Goal: Navigation & Orientation: Find specific page/section

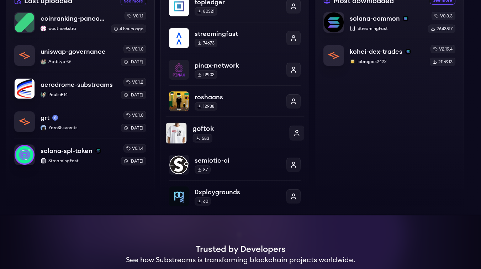
scroll to position [221, 0]
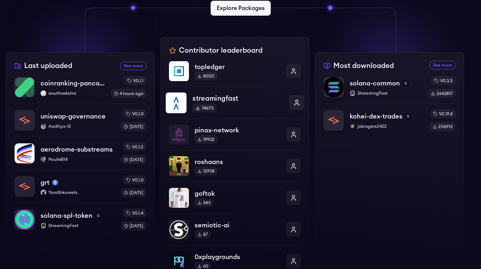
click at [226, 100] on p "streamingfast" at bounding box center [237, 98] width 91 height 10
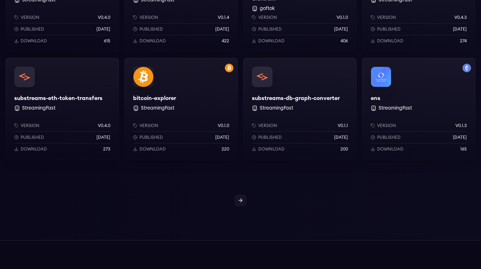
scroll to position [644, 0]
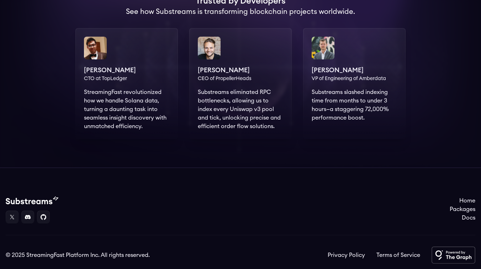
scroll to position [557, 0]
